Goal: Find specific page/section: Find specific page/section

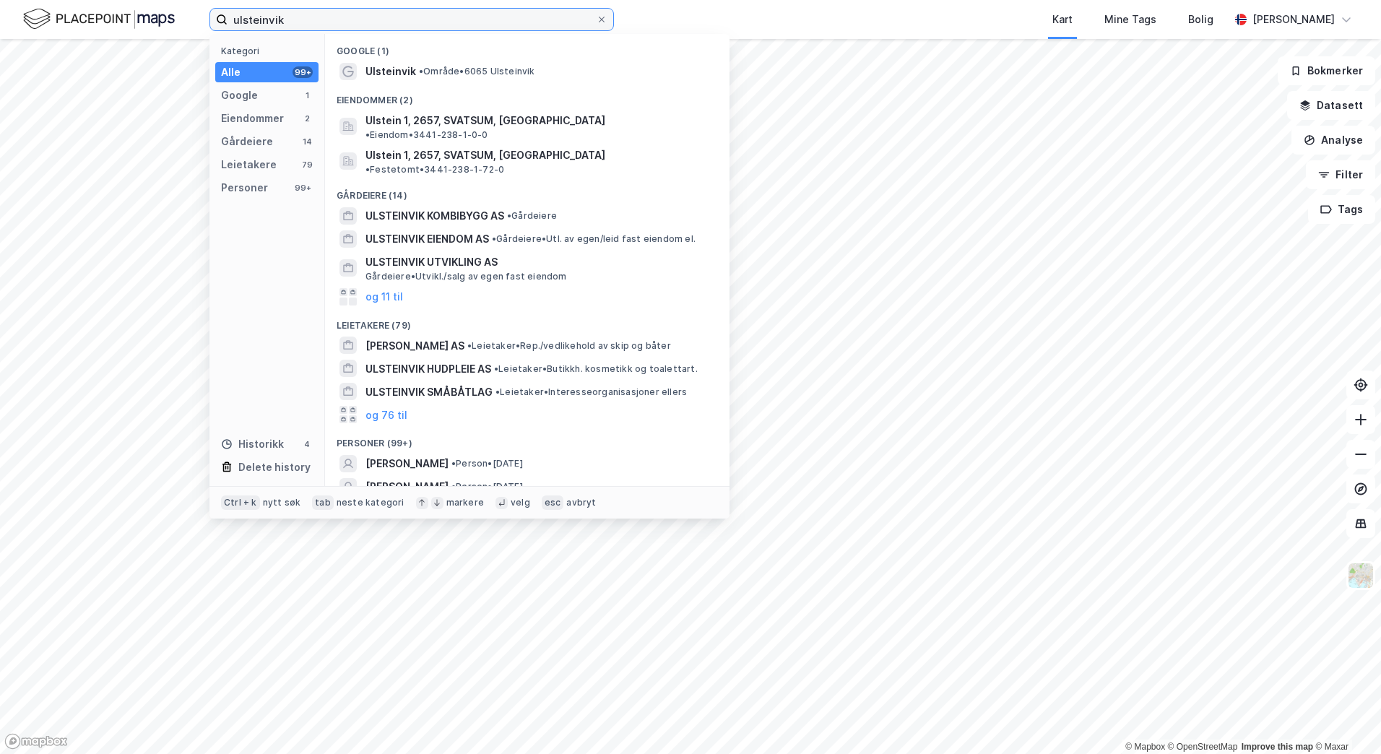
drag, startPoint x: 285, startPoint y: 15, endPoint x: 224, endPoint y: 15, distance: 61.4
click at [224, 15] on label "ulsteinvik" at bounding box center [411, 19] width 404 height 23
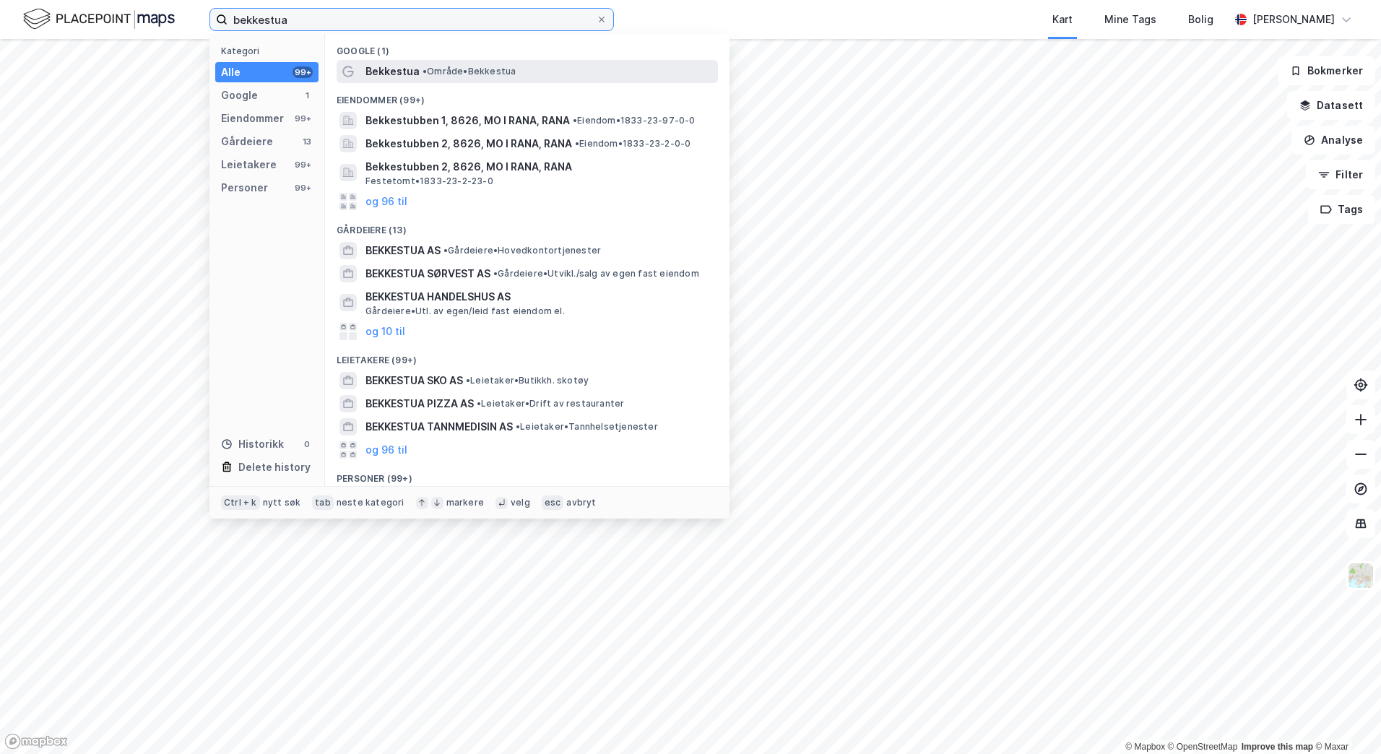
type input "bekkestua"
click at [427, 71] on span "•" at bounding box center [424, 71] width 4 height 11
